Goal: Information Seeking & Learning: Learn about a topic

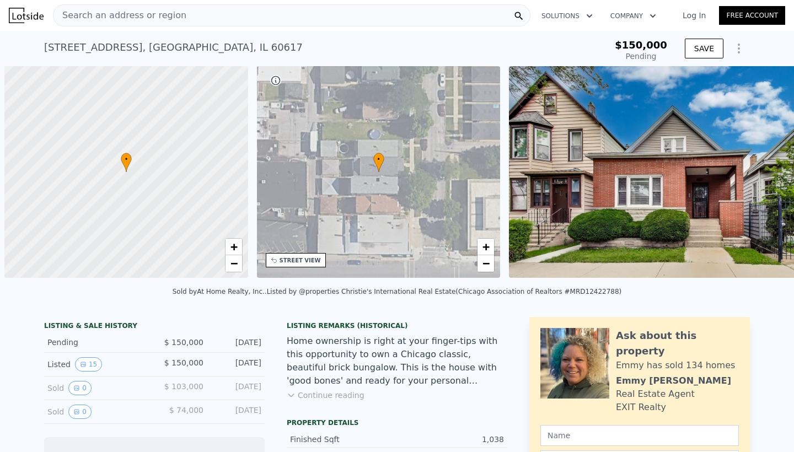
scroll to position [0, 4]
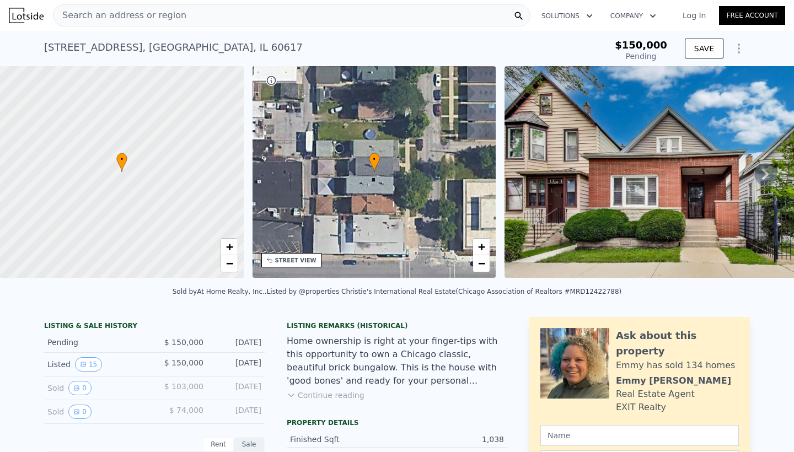
type input "-$ 160,704"
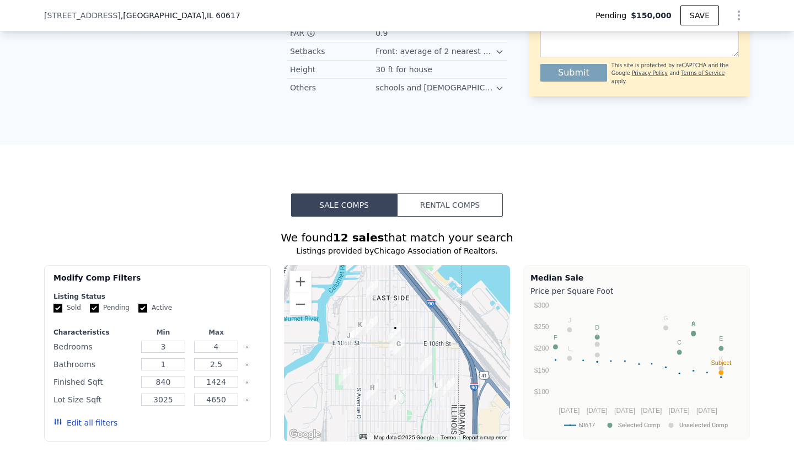
scroll to position [834, 0]
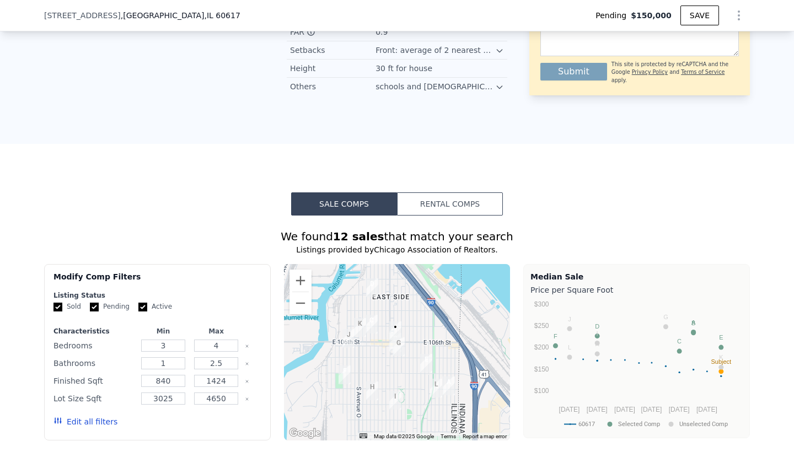
click at [145, 306] on input "Active" at bounding box center [142, 307] width 9 height 9
checkbox input "false"
click at [94, 308] on input "Pending" at bounding box center [94, 307] width 9 height 9
checkbox input "false"
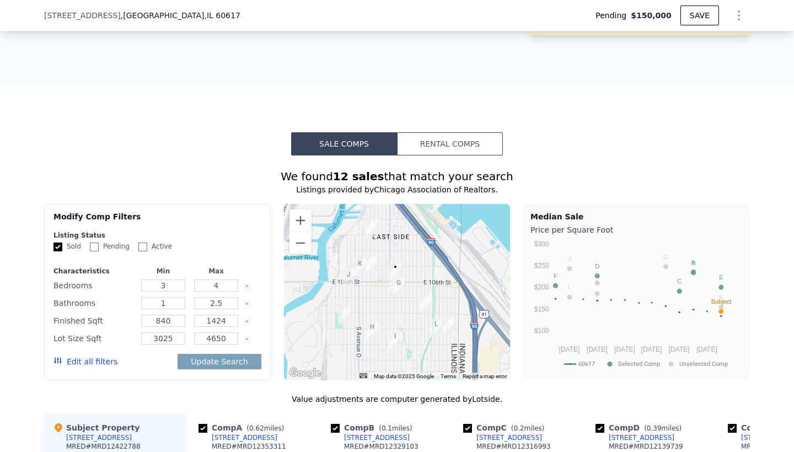
scroll to position [893, 0]
click at [212, 365] on button "Update Search" at bounding box center [219, 362] width 83 height 15
checkbox input "false"
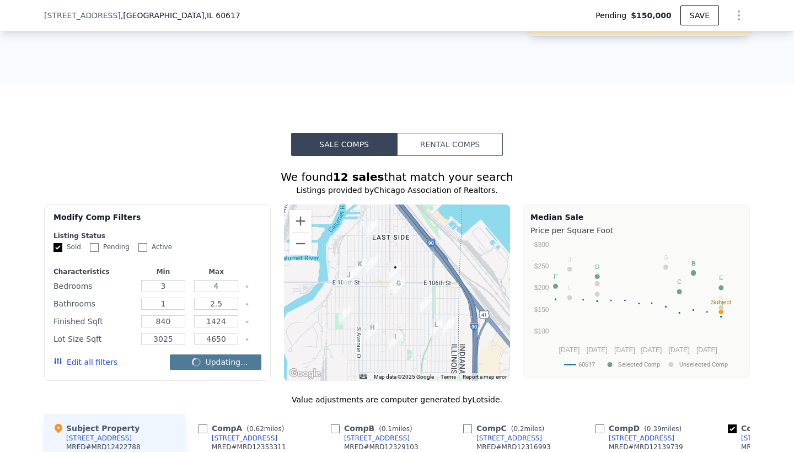
checkbox input "false"
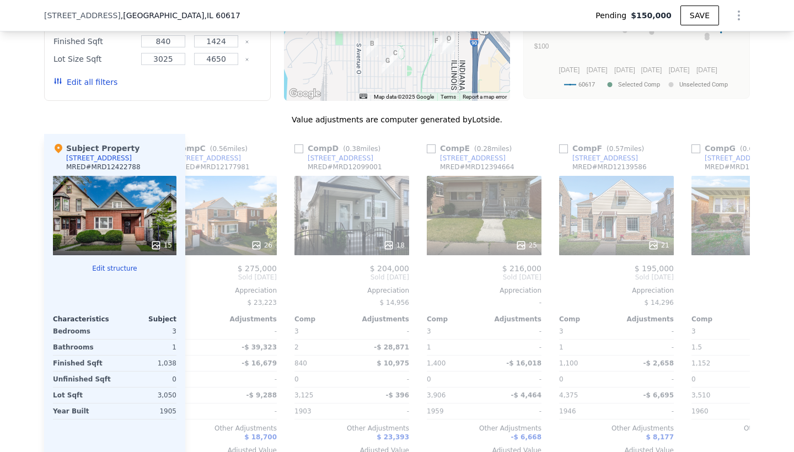
scroll to position [0, 303]
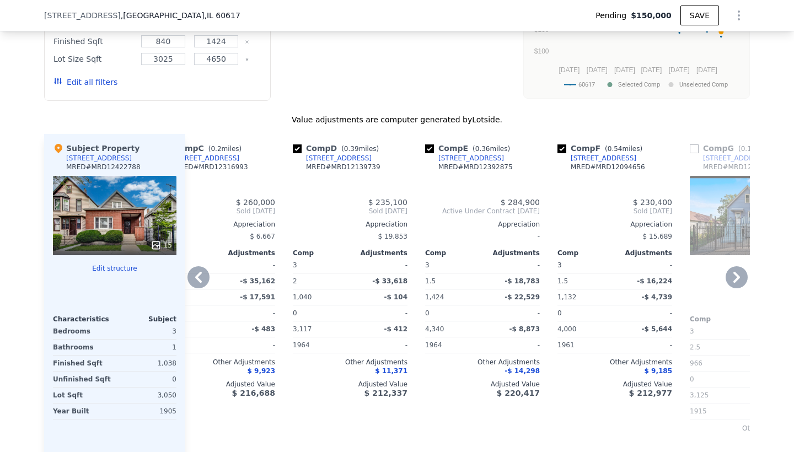
type input "$ 226,000"
checkbox input "true"
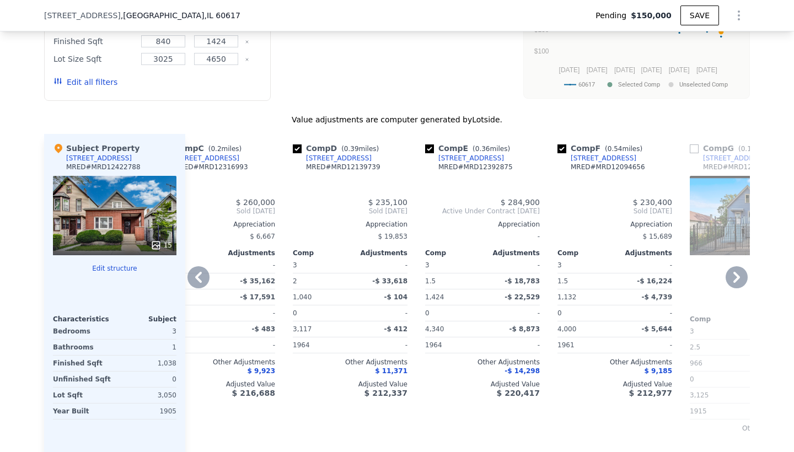
checkbox input "true"
type input "$ 52,527"
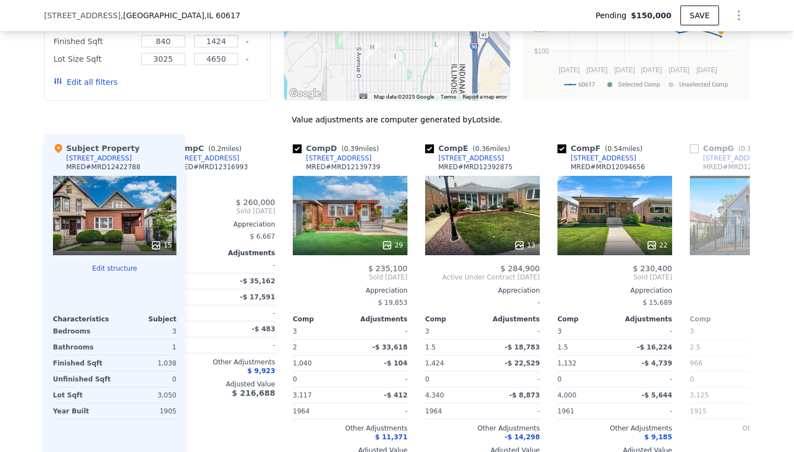
click at [105, 237] on div at bounding box center [115, 246] width 124 height 20
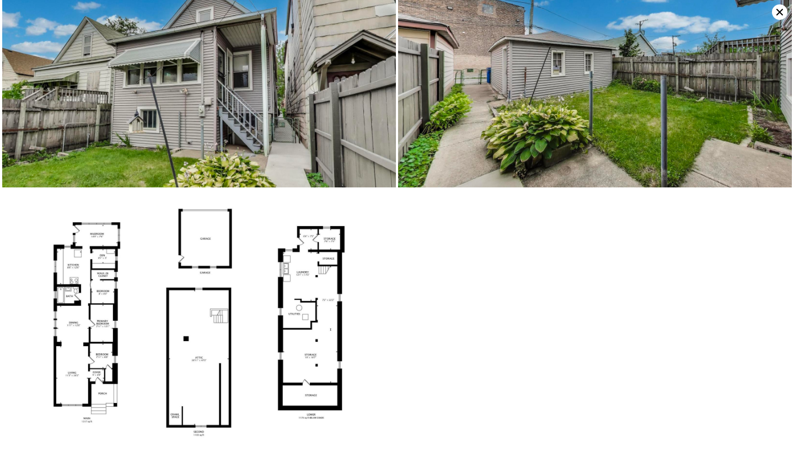
scroll to position [1664, 0]
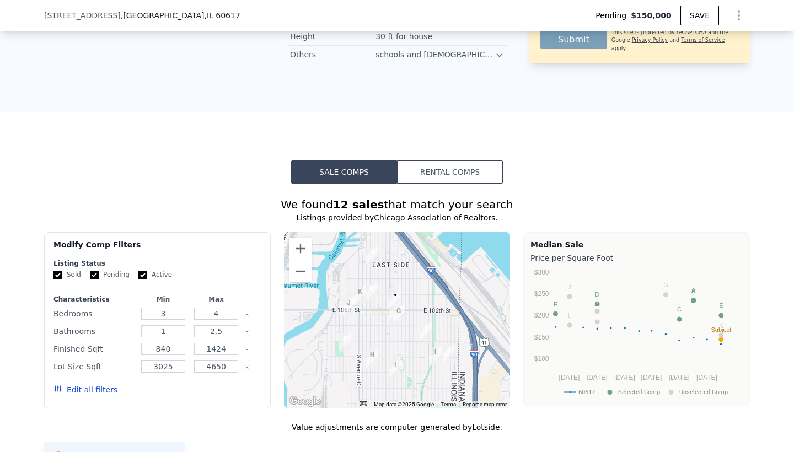
scroll to position [874, 0]
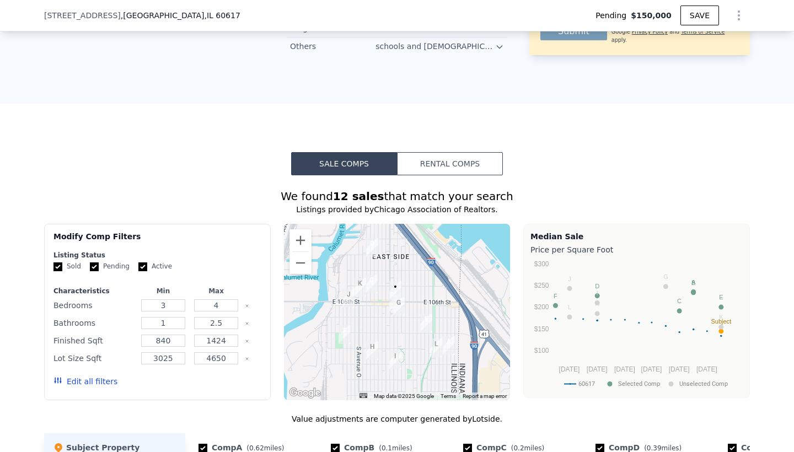
click at [142, 269] on input "Active" at bounding box center [142, 267] width 9 height 9
checkbox input "false"
click at [97, 270] on input "Pending" at bounding box center [94, 267] width 9 height 9
checkbox input "false"
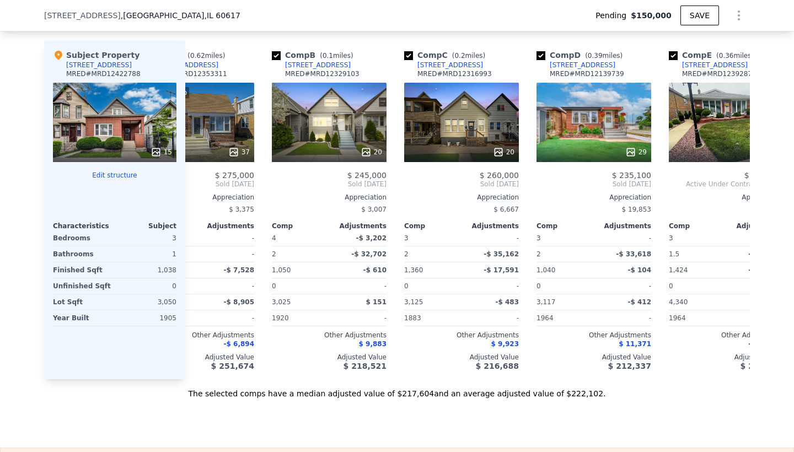
scroll to position [0, 83]
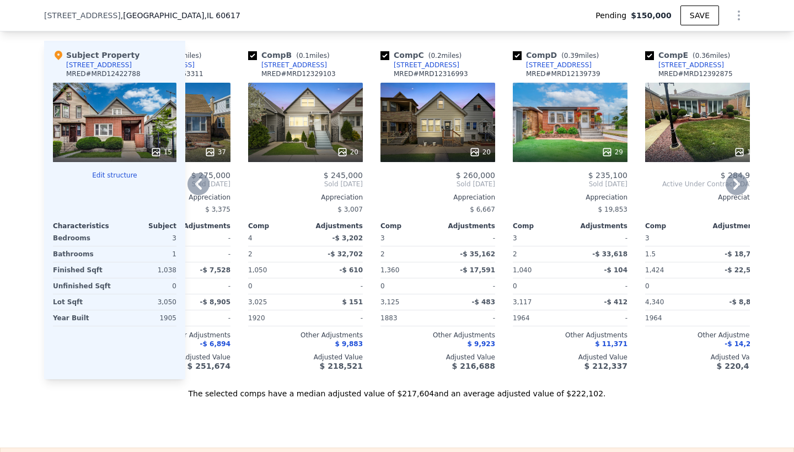
click at [518, 56] on input "checkbox" at bounding box center [517, 55] width 9 height 9
checkbox input "false"
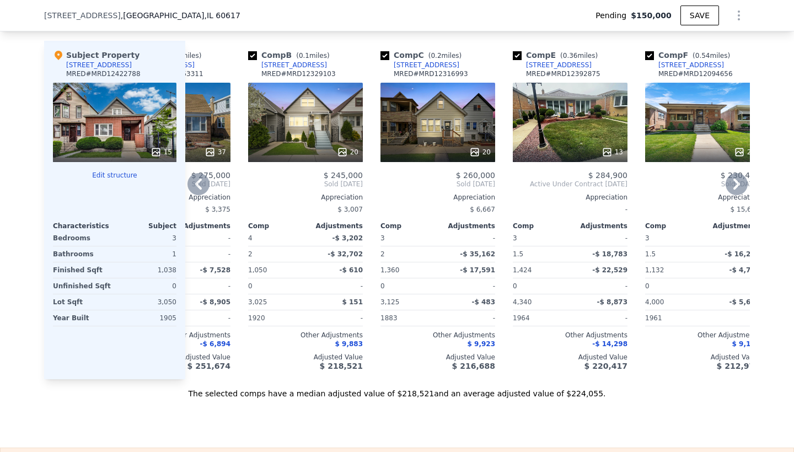
click at [518, 56] on input "checkbox" at bounding box center [517, 55] width 9 height 9
checkbox input "false"
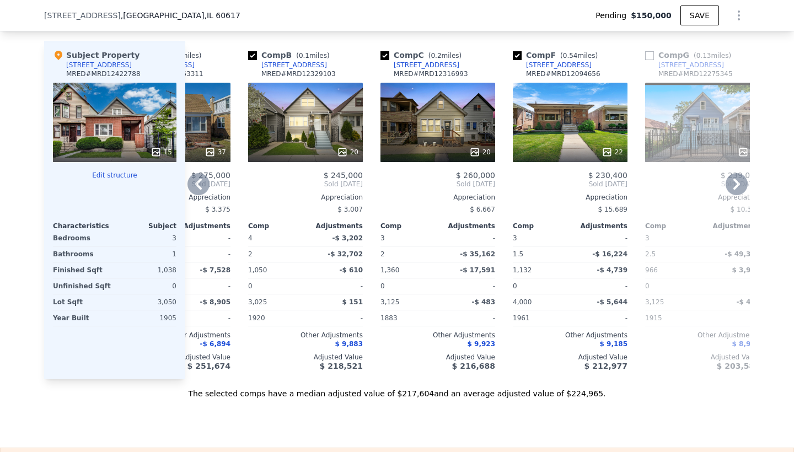
click at [518, 56] on input "checkbox" at bounding box center [517, 55] width 9 height 9
checkbox input "false"
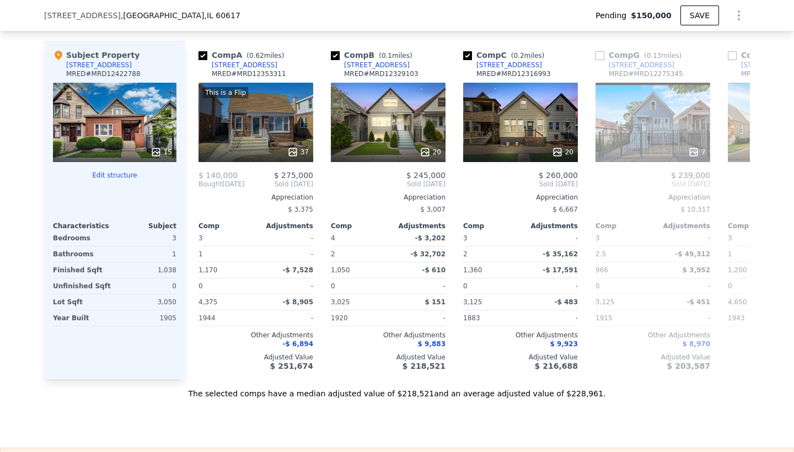
scroll to position [0, 0]
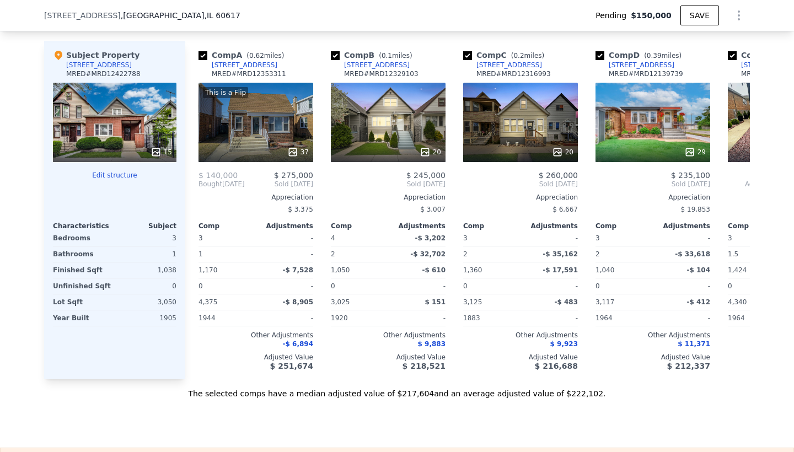
checkbox input "true"
type input "$ 226,000"
type input "$ 52,527"
checkbox input "true"
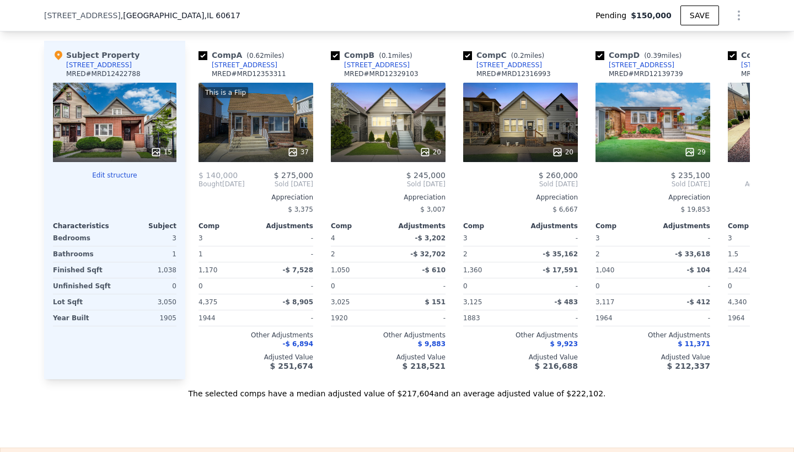
checkbox input "true"
